Goal: Task Accomplishment & Management: Use online tool/utility

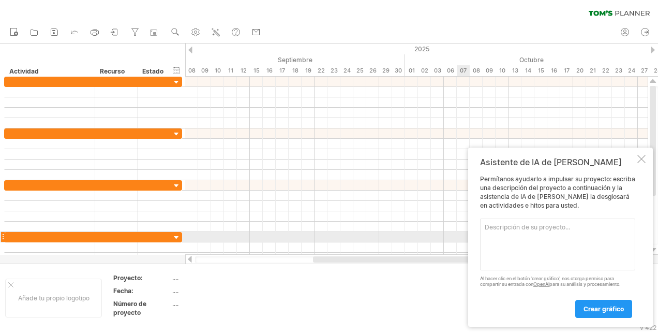
paste textarea "Cada proyecto es un emprendimiento, una posibilidad de iniciar un negocio, llev…"
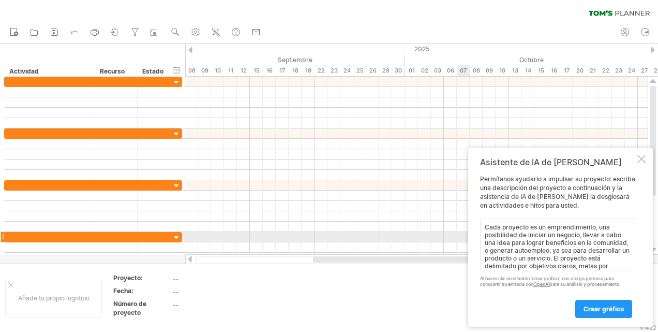
scroll to position [98, 0]
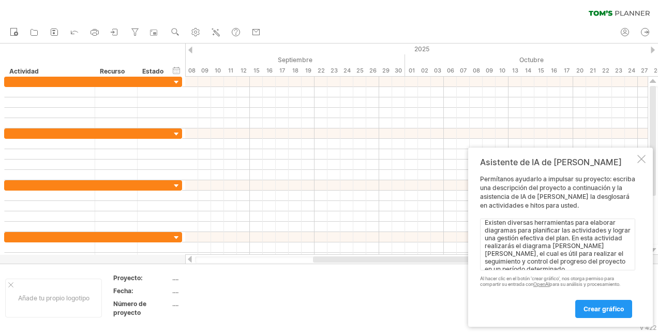
paste textarea "Es importante tener claro el proyecto, conocer todas y cada una de las activida…"
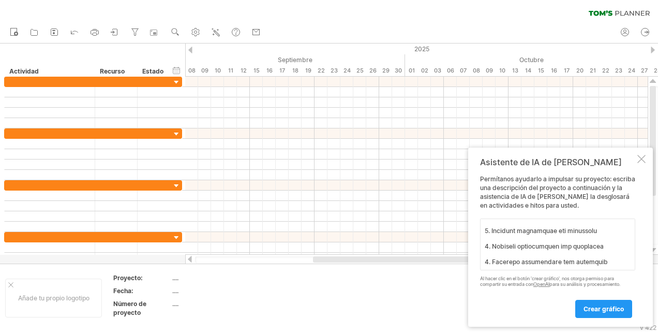
scroll to position [301, 0]
type textarea "Cada proyecto es un emprendimiento, una posibilidad de iniciar un negocio, llev…"
drag, startPoint x: 608, startPoint y: 307, endPoint x: 612, endPoint y: 315, distance: 8.3
click at [608, 307] on span "Crear gráfico" at bounding box center [603, 309] width 40 height 8
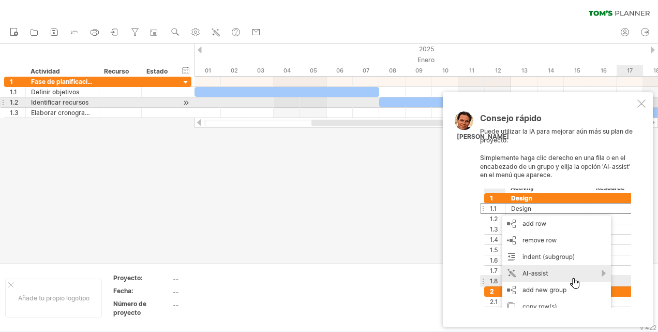
click at [643, 99] on div at bounding box center [641, 103] width 8 height 8
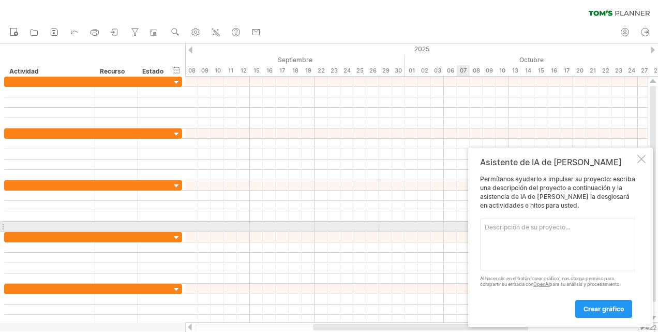
click at [488, 225] on textarea at bounding box center [557, 244] width 155 height 52
paste textarea "Lore ipsumdo (sitame conse) Adipiscinge Seddoe tempo in ut laboreetd Magnaa en …"
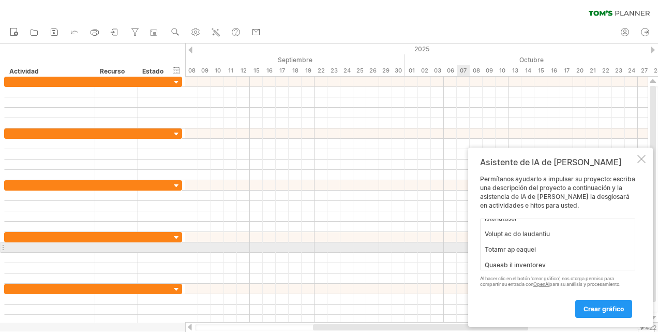
scroll to position [811, 0]
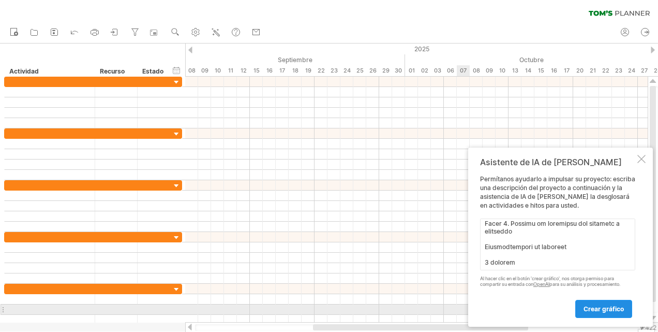
type textarea "Lore ipsumdo (sitame conse) Adipiscinge Seddoe tempo in ut laboreetd Magnaa en …"
click at [602, 312] on link "Crear gráfico" at bounding box center [603, 309] width 57 height 18
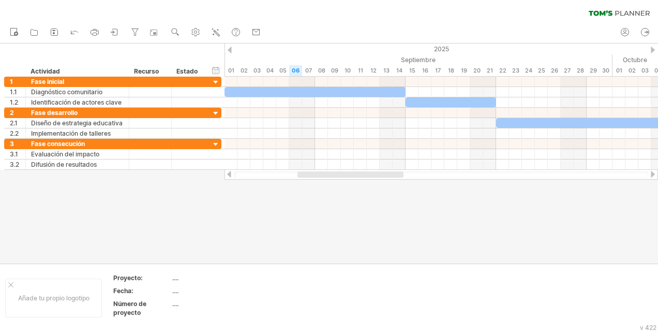
click at [647, 174] on div at bounding box center [441, 174] width 414 height 7
click at [648, 175] on div at bounding box center [441, 174] width 414 height 7
click at [649, 176] on div at bounding box center [441, 174] width 433 height 10
click at [657, 172] on html "Progreso (100%) Trying to reach [DOMAIN_NAME] Connected again... 0% clear filte…" at bounding box center [329, 167] width 658 height 334
click at [652, 178] on div at bounding box center [441, 174] width 433 height 10
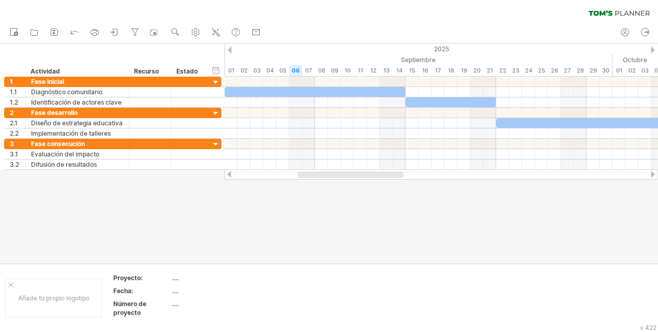
click at [652, 177] on div at bounding box center [653, 174] width 8 height 7
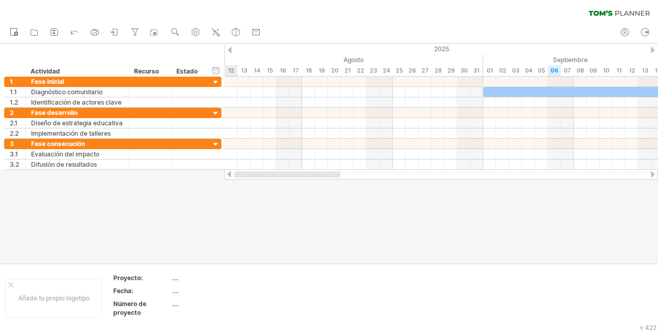
drag, startPoint x: 407, startPoint y: 176, endPoint x: 296, endPoint y: 217, distance: 117.3
click at [296, 217] on div "Trying to reach [DOMAIN_NAME] Connected again... 0% clear filter Nuevo" at bounding box center [329, 166] width 658 height 332
click at [298, 215] on div at bounding box center [329, 153] width 658 height 220
click at [366, 59] on div "Agosto" at bounding box center [282, 59] width 401 height 11
click at [364, 59] on div "Agosto" at bounding box center [282, 59] width 401 height 11
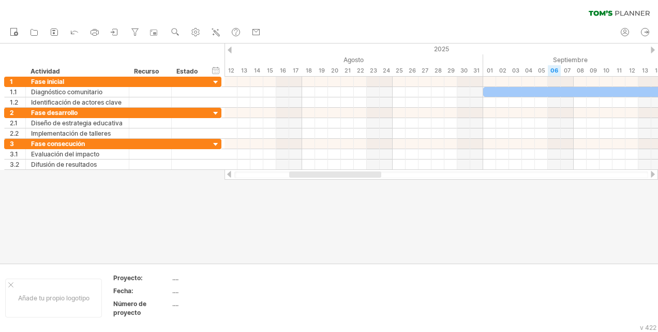
click at [230, 50] on div at bounding box center [230, 50] width 4 height 7
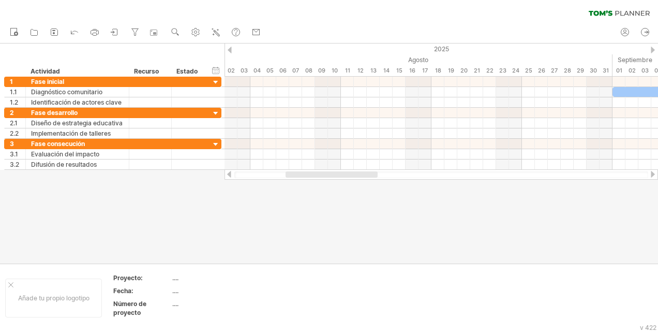
click at [651, 47] on div at bounding box center [653, 50] width 4 height 7
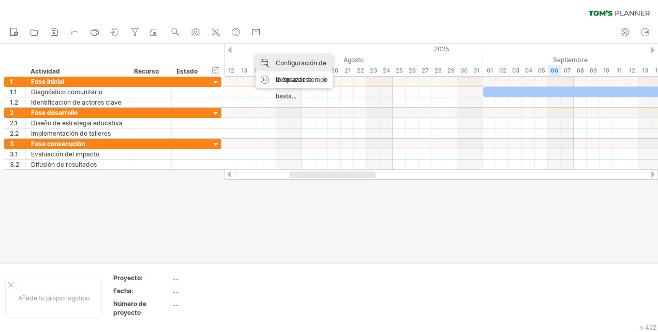
click at [271, 64] on div "Configuración de la línea de tiempo" at bounding box center [294, 71] width 77 height 33
select select "*"
select select "**"
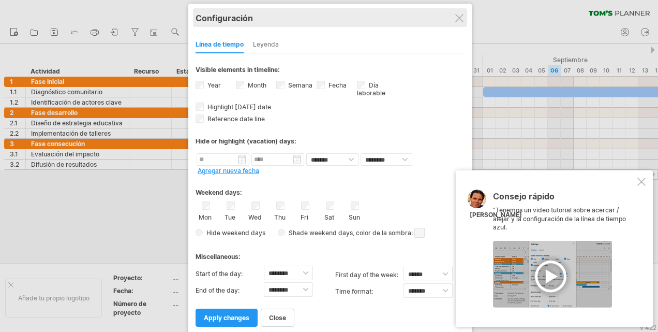
click at [452, 20] on div "Configuración" at bounding box center [330, 17] width 269 height 19
click at [460, 22] on div "**********" at bounding box center [329, 170] width 283 height 332
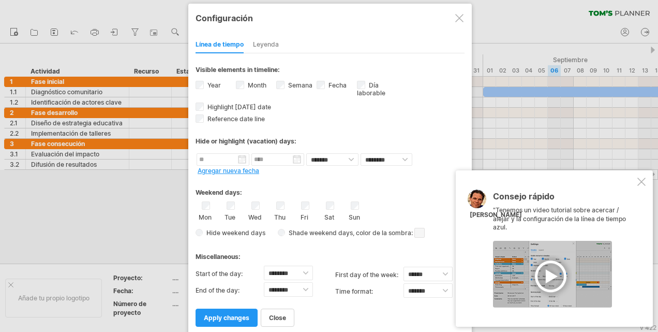
click at [645, 181] on div at bounding box center [641, 181] width 8 height 8
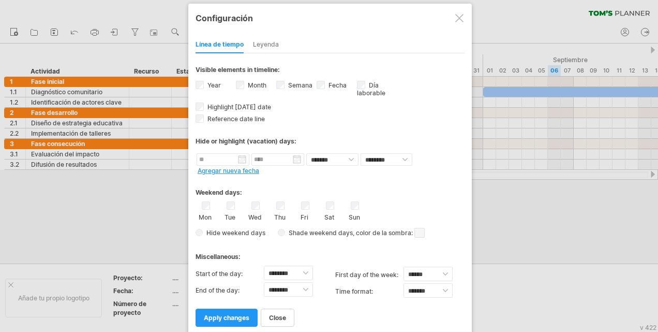
click at [460, 19] on div at bounding box center [459, 18] width 8 height 8
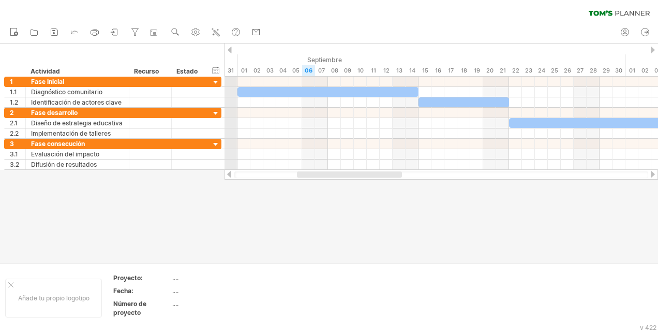
drag, startPoint x: 482, startPoint y: 56, endPoint x: 233, endPoint y: 71, distance: 249.8
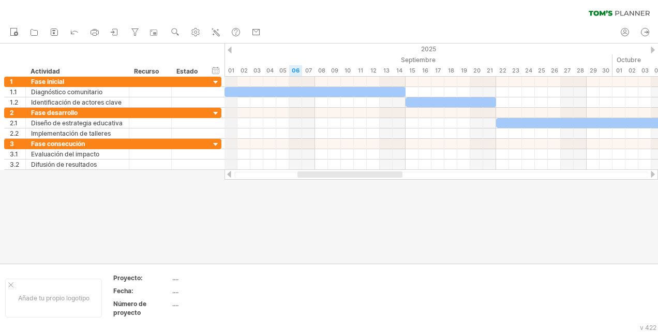
drag, startPoint x: 236, startPoint y: 59, endPoint x: 229, endPoint y: 56, distance: 7.7
click at [474, 218] on div at bounding box center [329, 153] width 658 height 220
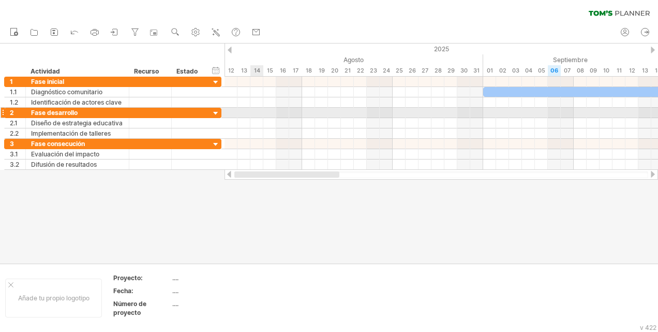
drag, startPoint x: 392, startPoint y: 176, endPoint x: 253, endPoint y: 120, distance: 149.5
click at [250, 113] on div "Trying to reach [DOMAIN_NAME] Connected again... 0% clear filter Nuevo" at bounding box center [329, 166] width 658 height 332
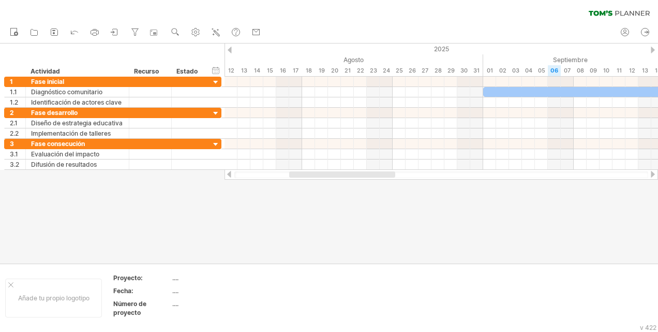
click at [275, 222] on div at bounding box center [329, 153] width 658 height 220
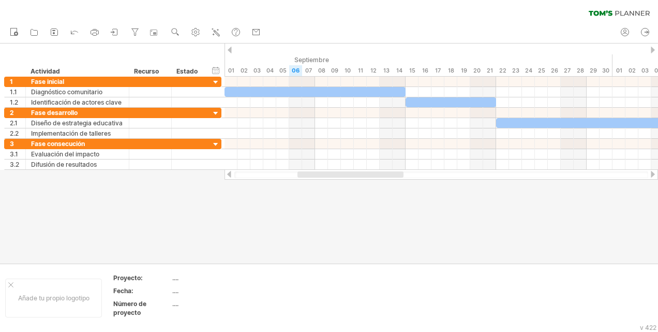
drag, startPoint x: 482, startPoint y: 57, endPoint x: 224, endPoint y: 76, distance: 258.2
click at [224, 76] on div "Trying to reach [DOMAIN_NAME] Connected again... 0% clear filter Nuevo" at bounding box center [329, 166] width 658 height 332
click at [250, 190] on div at bounding box center [329, 153] width 658 height 220
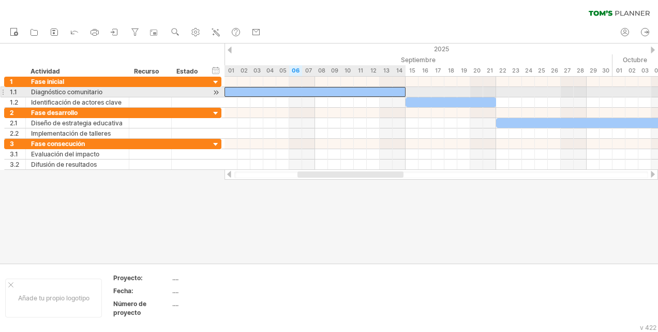
click at [343, 94] on div at bounding box center [315, 92] width 181 height 10
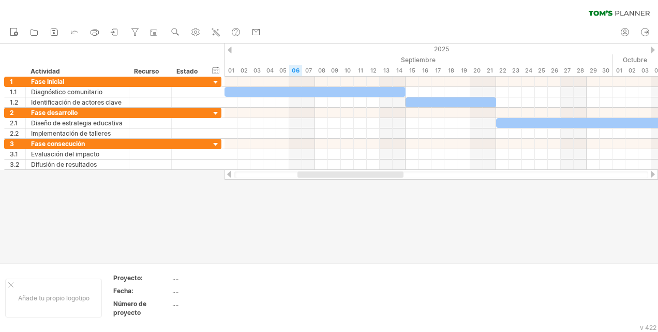
click at [325, 227] on div at bounding box center [329, 153] width 658 height 220
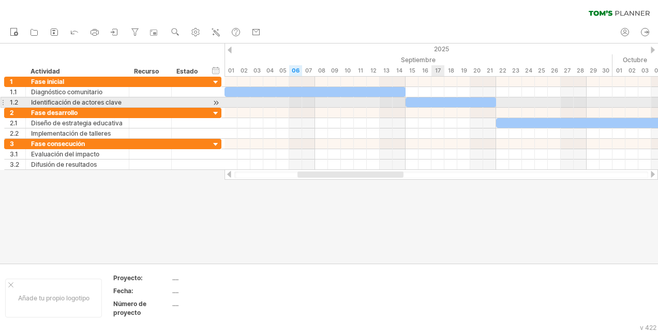
click at [441, 98] on div at bounding box center [451, 102] width 91 height 10
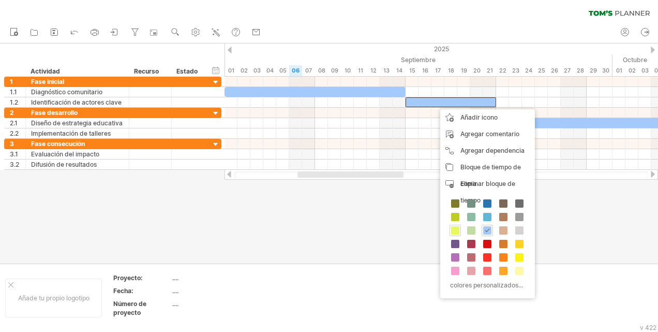
click at [452, 226] on span at bounding box center [455, 230] width 8 height 8
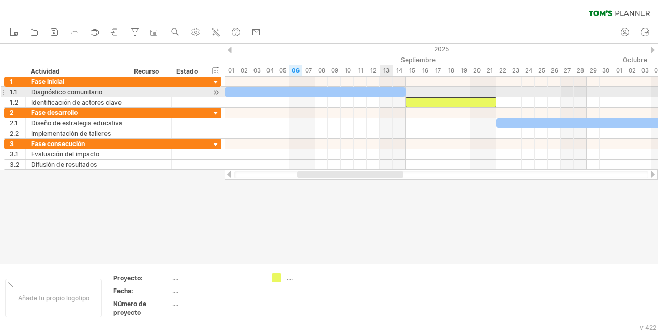
click at [381, 90] on div at bounding box center [315, 92] width 181 height 10
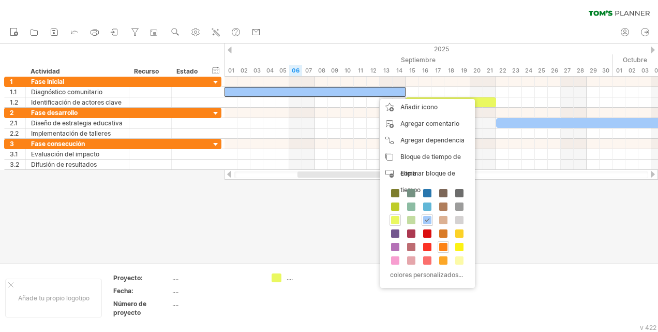
click at [440, 245] on span at bounding box center [443, 247] width 8 height 8
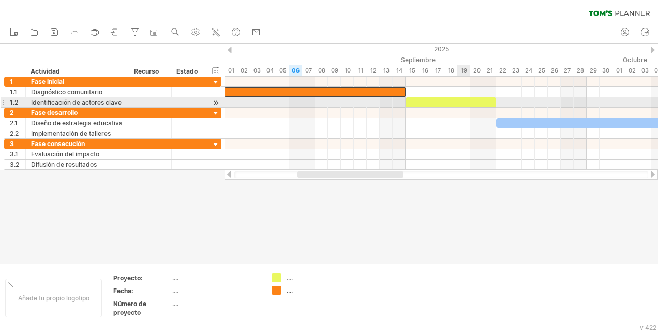
click at [469, 101] on div at bounding box center [451, 102] width 91 height 10
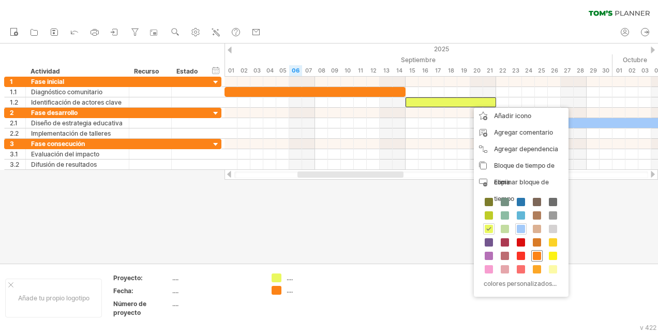
click at [536, 251] on span at bounding box center [537, 255] width 8 height 8
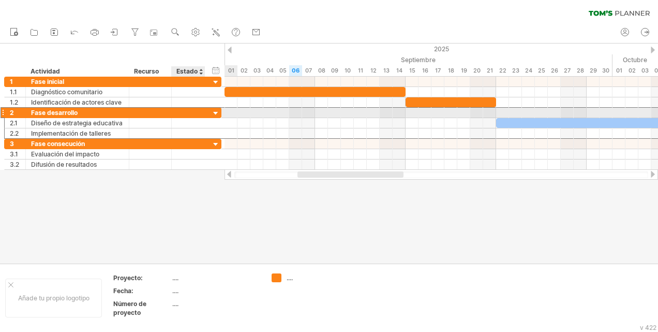
click at [198, 111] on div at bounding box center [188, 113] width 23 height 10
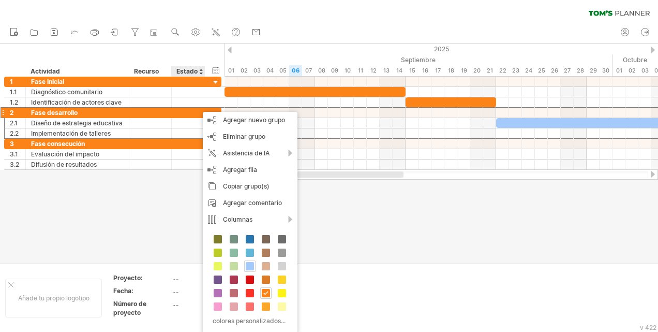
click at [252, 262] on span at bounding box center [250, 266] width 8 height 8
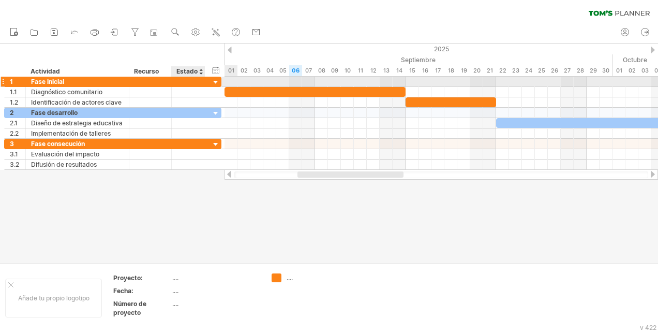
click at [192, 83] on div at bounding box center [188, 82] width 23 height 10
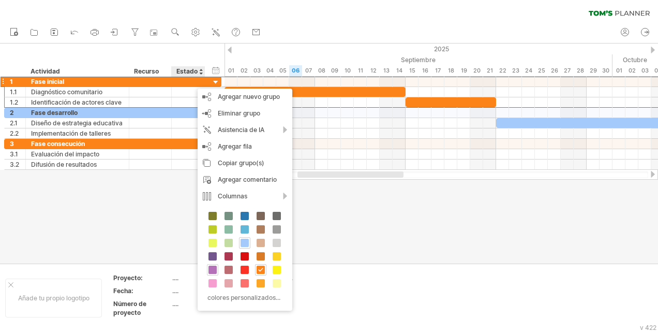
click at [212, 266] on span at bounding box center [212, 269] width 8 height 8
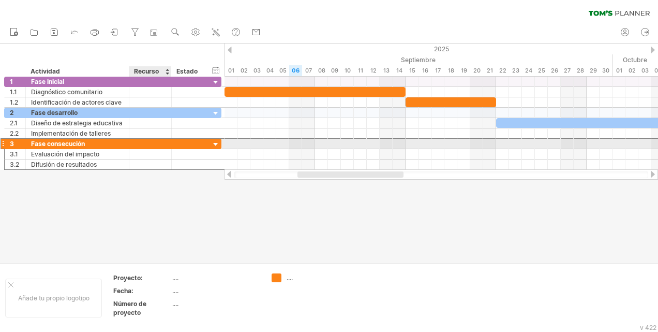
click at [167, 145] on div at bounding box center [150, 144] width 42 height 10
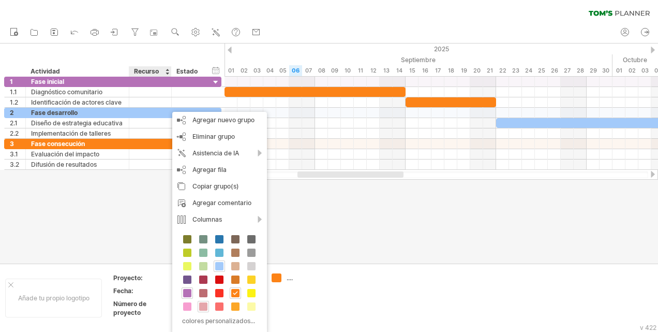
click at [205, 306] on span at bounding box center [203, 306] width 8 height 8
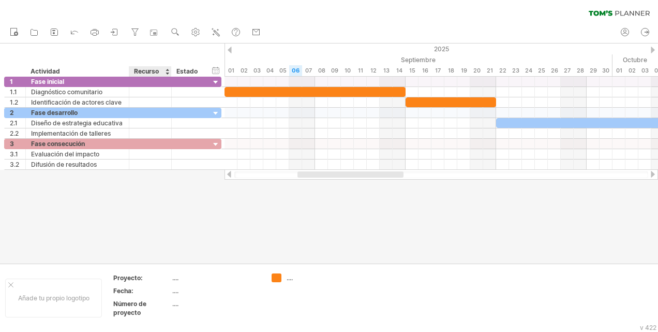
click at [173, 251] on div at bounding box center [329, 153] width 658 height 220
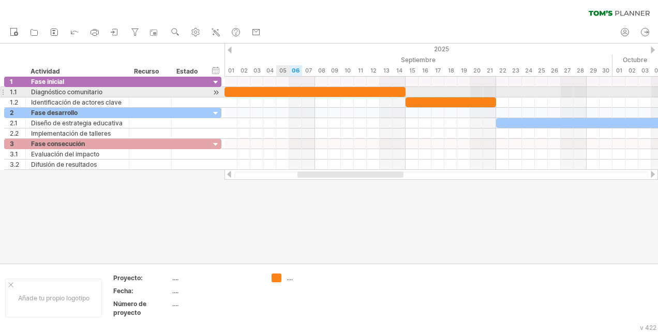
click at [277, 92] on div at bounding box center [315, 92] width 181 height 10
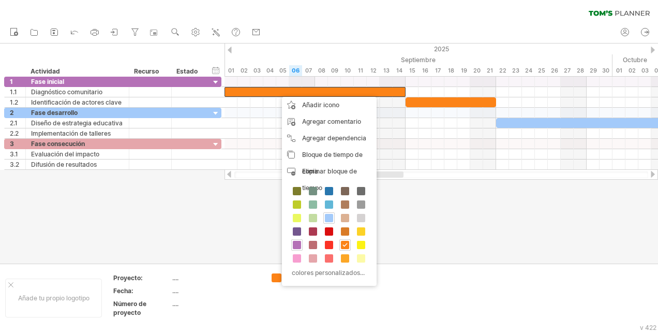
click at [298, 241] on span at bounding box center [297, 245] width 8 height 8
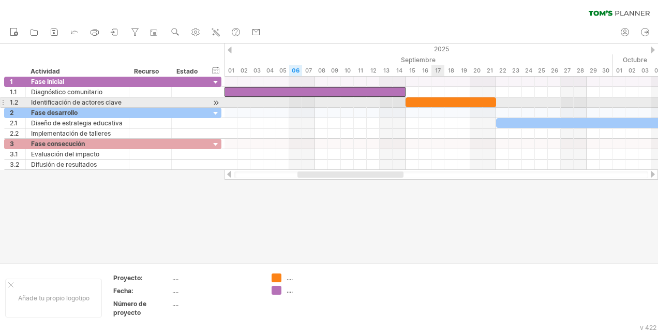
click at [435, 103] on div at bounding box center [451, 102] width 91 height 10
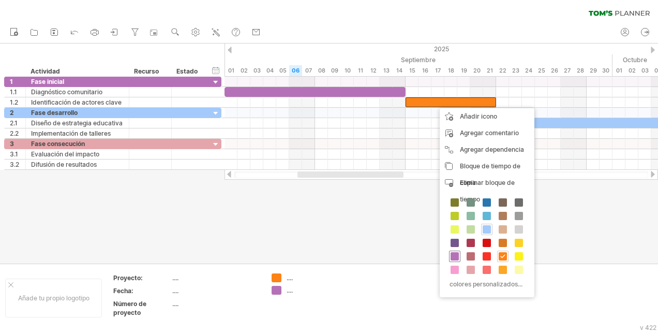
click at [452, 255] on span at bounding box center [455, 256] width 8 height 8
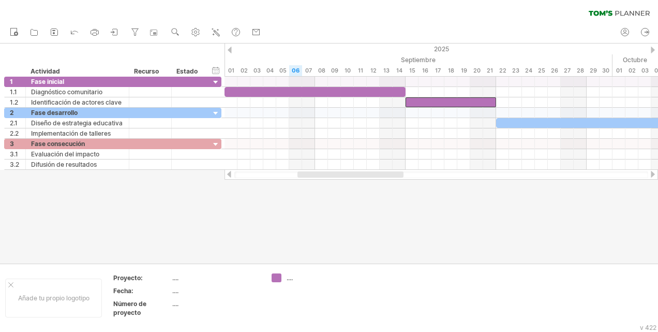
click at [652, 177] on div at bounding box center [653, 174] width 8 height 7
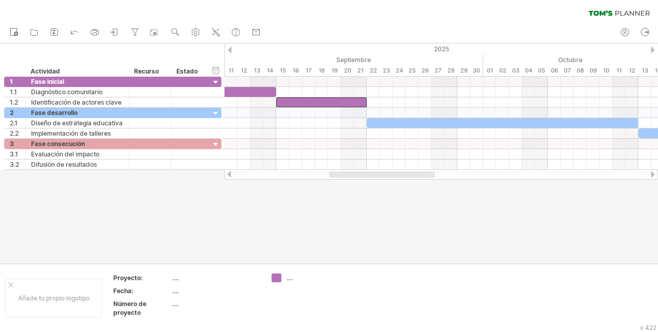
click at [652, 177] on div at bounding box center [653, 174] width 8 height 7
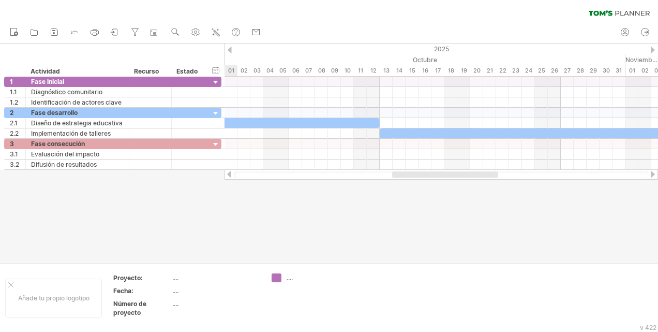
click at [651, 177] on div at bounding box center [653, 174] width 8 height 7
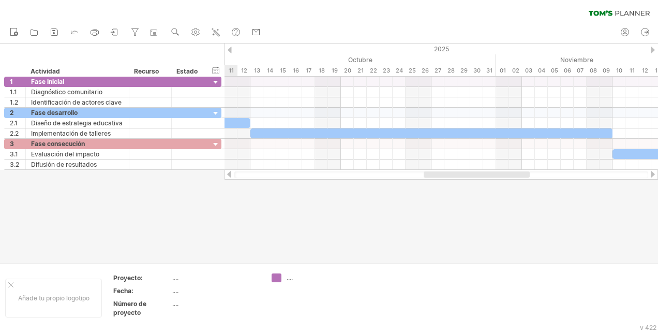
click at [651, 177] on div at bounding box center [653, 174] width 8 height 7
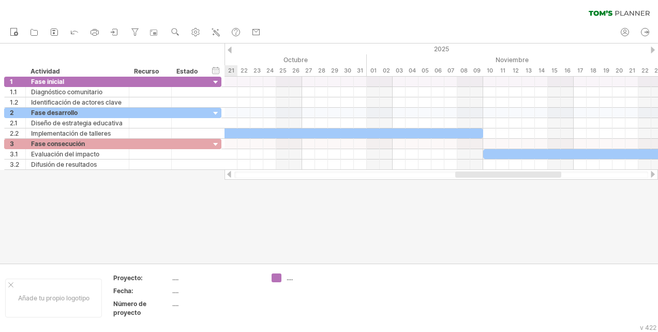
click at [651, 177] on div at bounding box center [653, 174] width 8 height 7
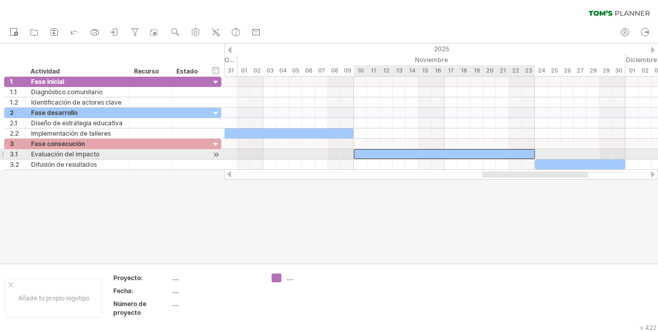
click at [491, 155] on div at bounding box center [444, 154] width 181 height 10
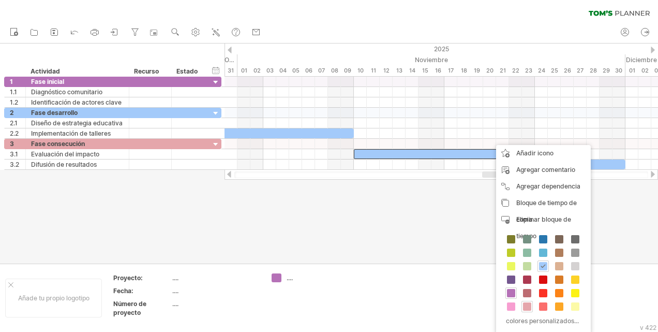
click at [528, 303] on span at bounding box center [527, 306] width 8 height 8
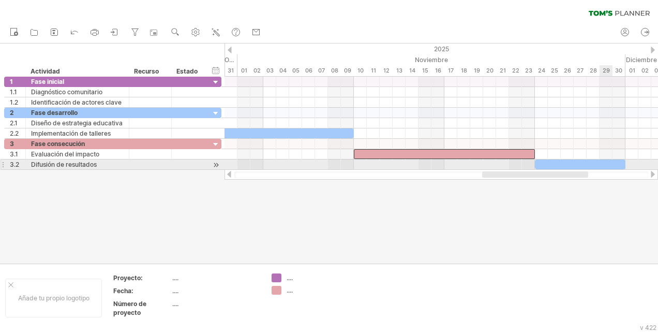
click at [605, 164] on div at bounding box center [580, 164] width 91 height 10
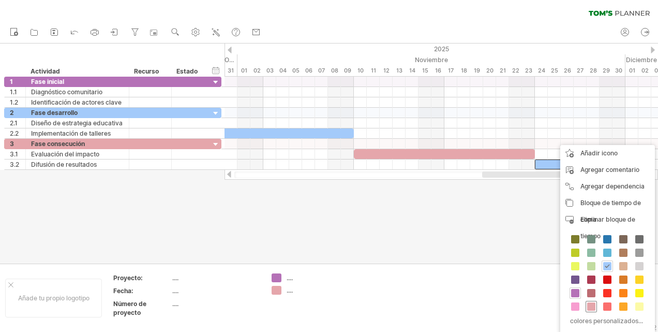
click at [589, 306] on span at bounding box center [591, 306] width 8 height 8
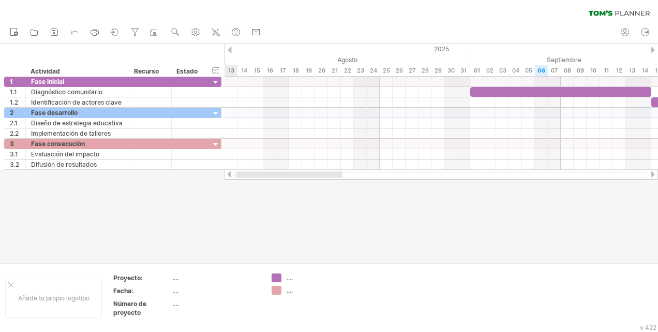
drag, startPoint x: 570, startPoint y: 174, endPoint x: 302, endPoint y: 178, distance: 268.0
click at [302, 178] on div at bounding box center [441, 174] width 414 height 7
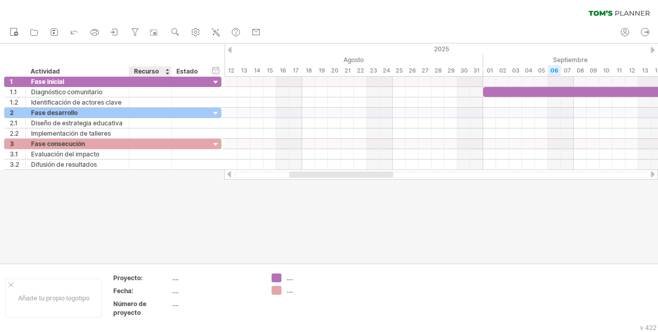
click at [163, 72] on div "Recurso" at bounding box center [150, 71] width 32 height 10
click at [166, 73] on div at bounding box center [167, 71] width 4 height 10
click at [167, 68] on div at bounding box center [167, 71] width 4 height 10
click at [191, 197] on div at bounding box center [329, 153] width 658 height 220
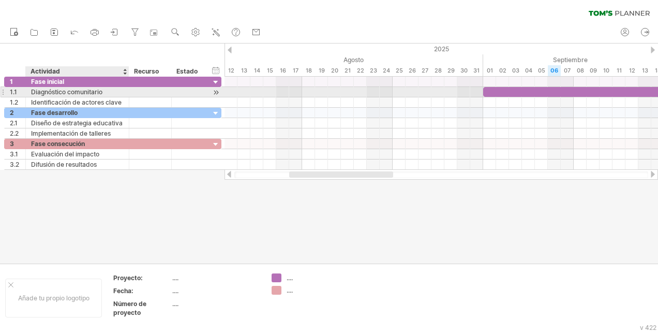
click at [134, 91] on div at bounding box center [150, 92] width 32 height 10
